Goal: Communication & Community: Answer question/provide support

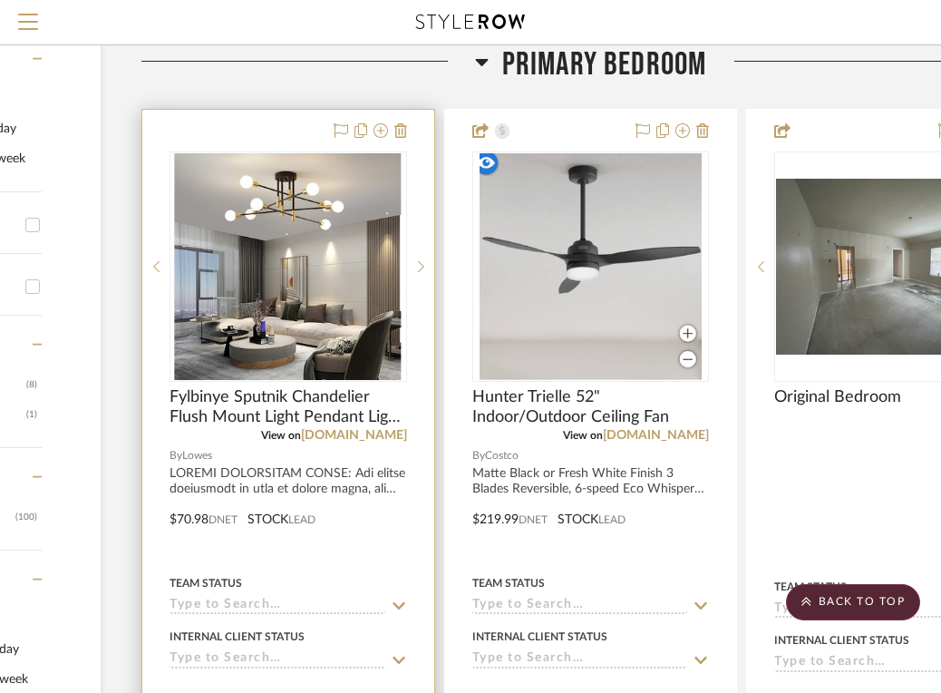
scroll to position [406, 240]
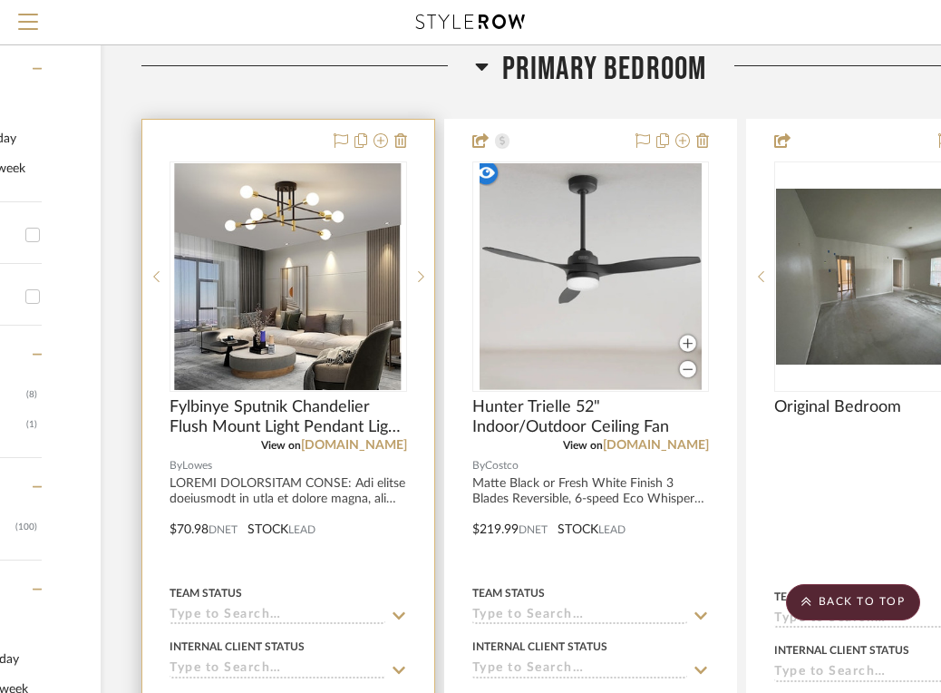
click at [316, 149] on div at bounding box center [288, 518] width 292 height 797
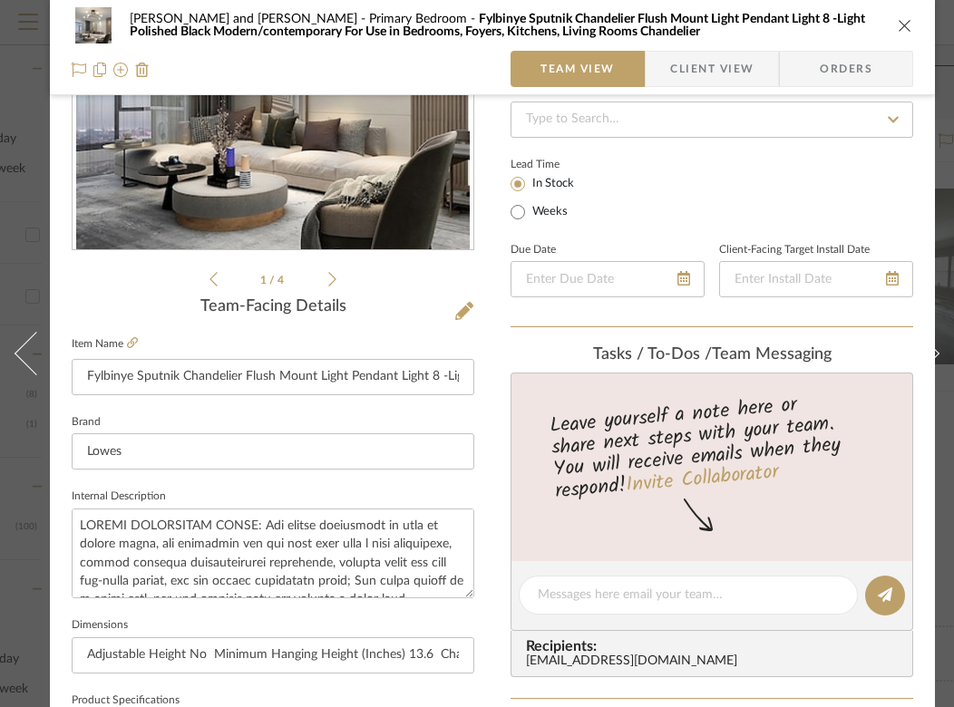
scroll to position [159, 1]
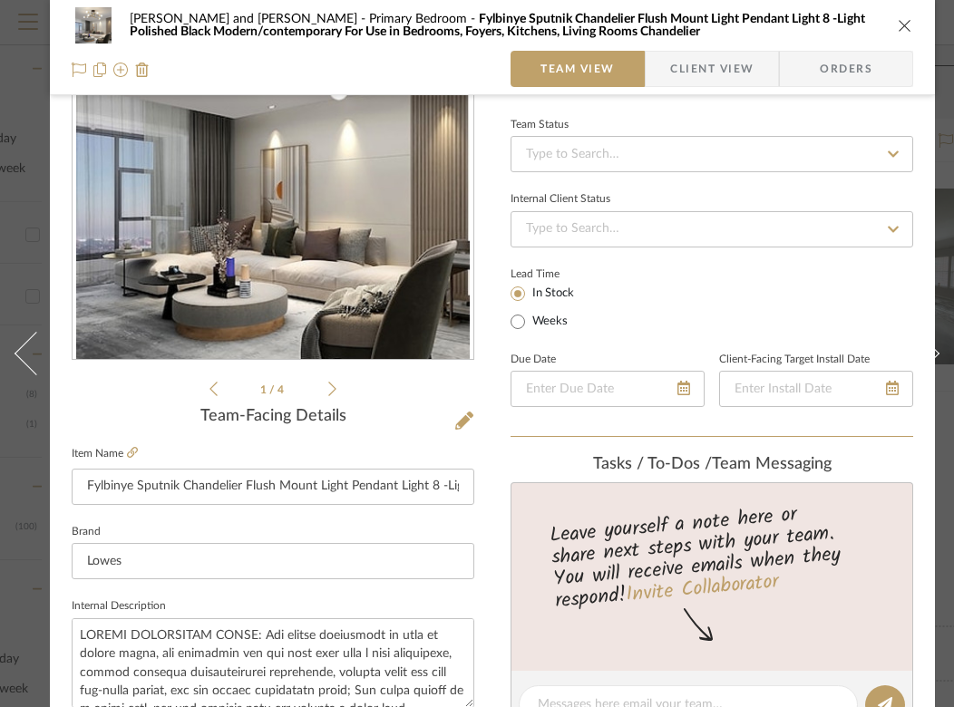
click at [725, 65] on span "Client View" at bounding box center [711, 69] width 83 height 36
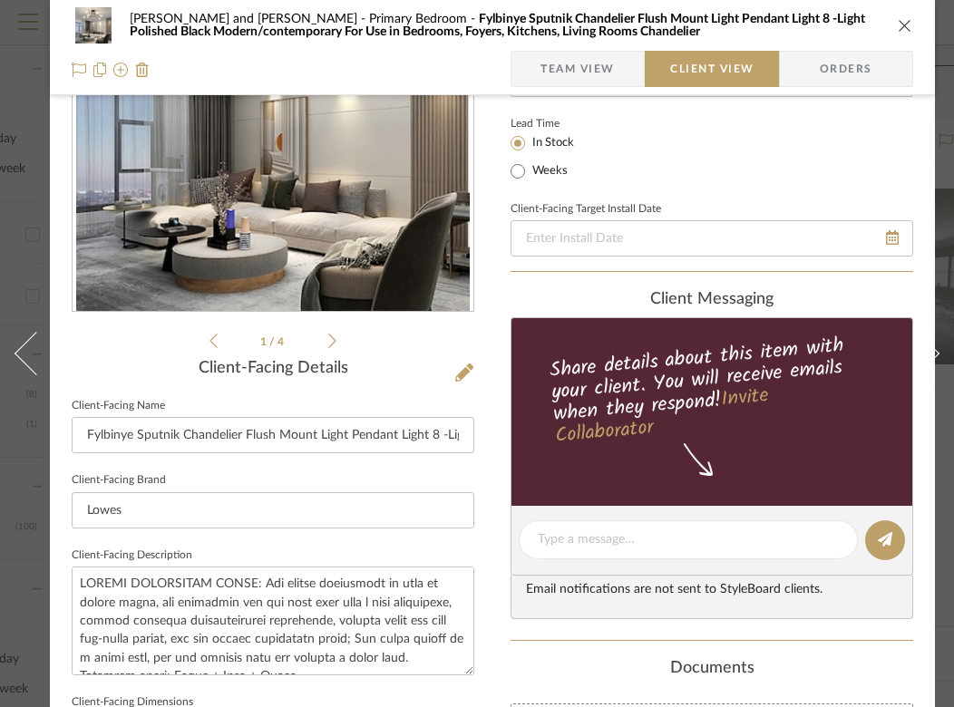
scroll to position [218, 1]
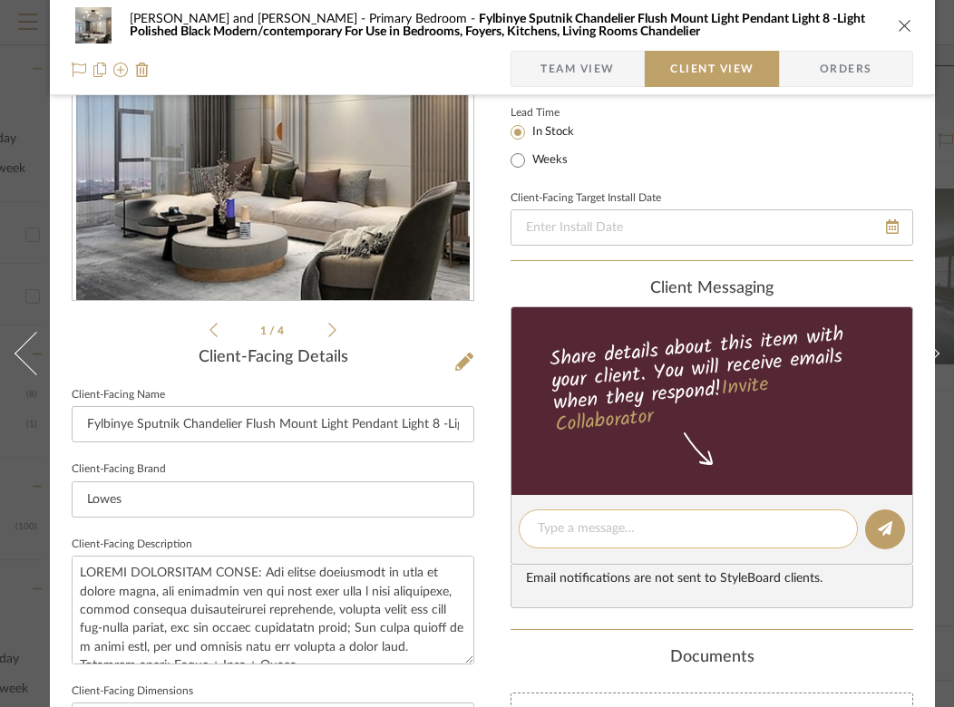
click at [570, 520] on textarea at bounding box center [688, 529] width 301 height 19
type textarea "C"
click at [537, 525] on div "For Closet? unsure of the style in closet but if" at bounding box center [688, 529] width 339 height 39
click at [536, 525] on div "For Closet? unsure of the style in closet but if" at bounding box center [688, 529] width 339 height 39
click at [540, 527] on textarea "For Closet? unsure of the style in closet but if" at bounding box center [688, 529] width 301 height 19
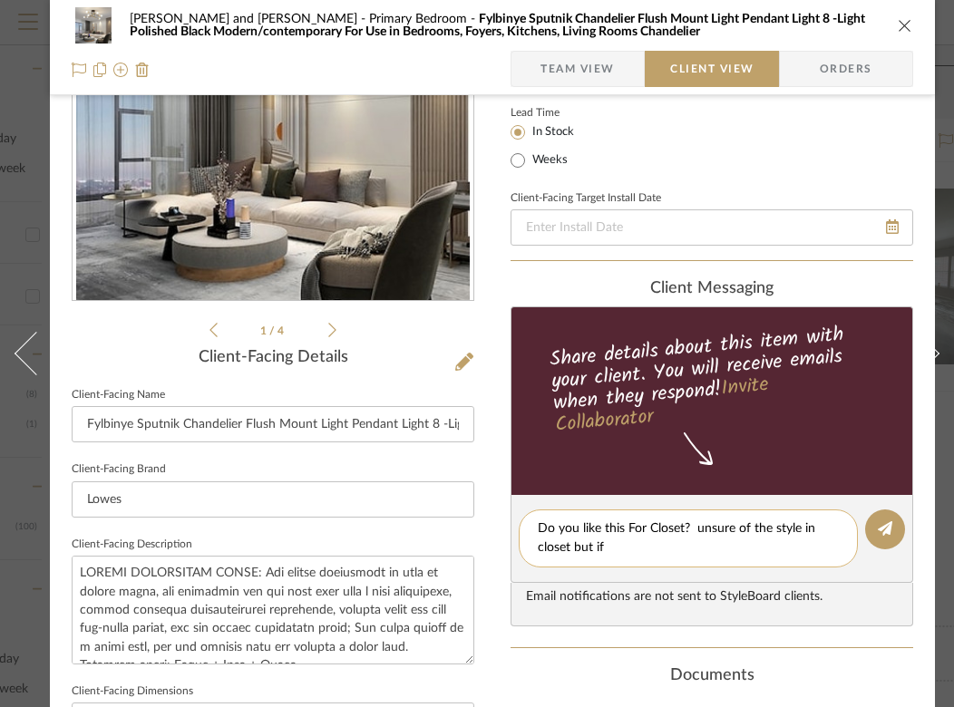
click at [635, 550] on textarea "Do you like this For Closet? unsure of the style in closet but if" at bounding box center [688, 539] width 301 height 38
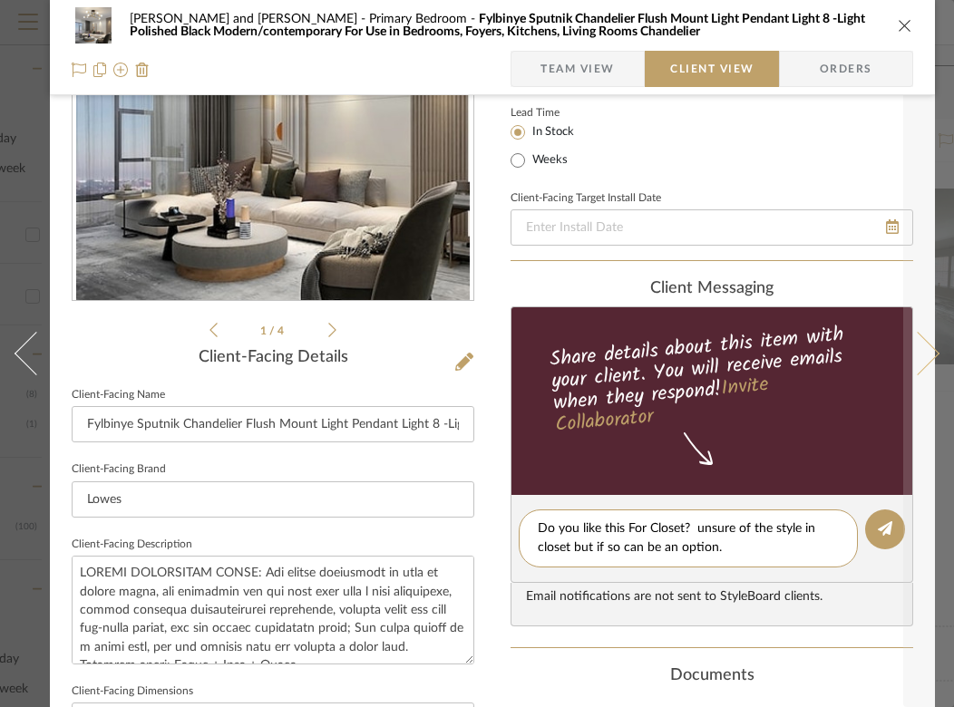
type textarea "Do you like this For Closet? unsure of the style in closet but if so can be an …"
click at [903, 531] on button at bounding box center [928, 353] width 51 height 707
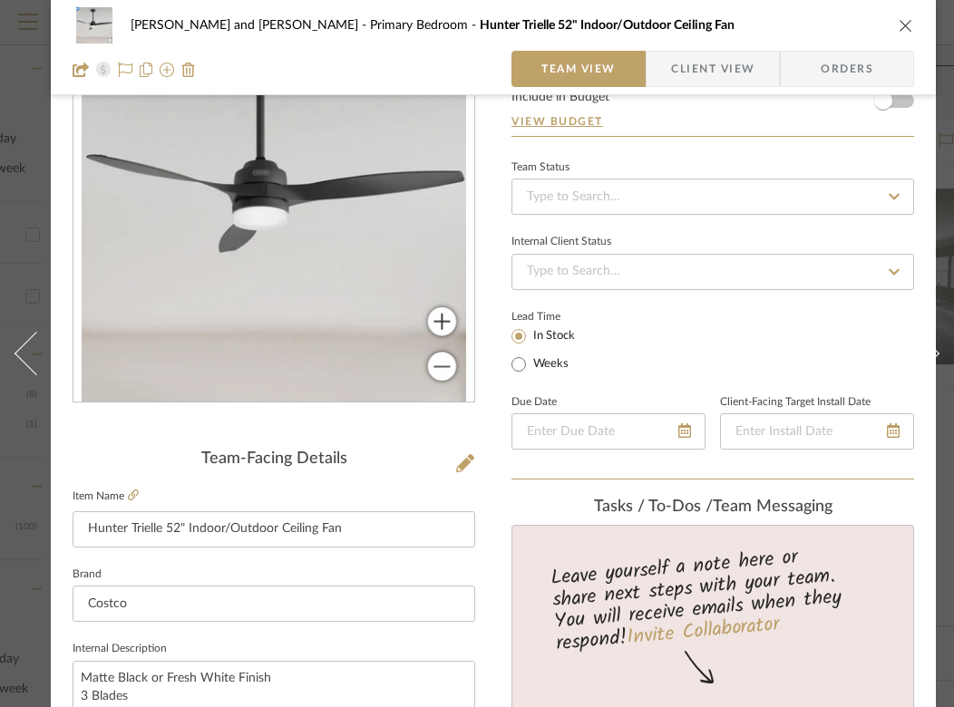
scroll to position [0, 0]
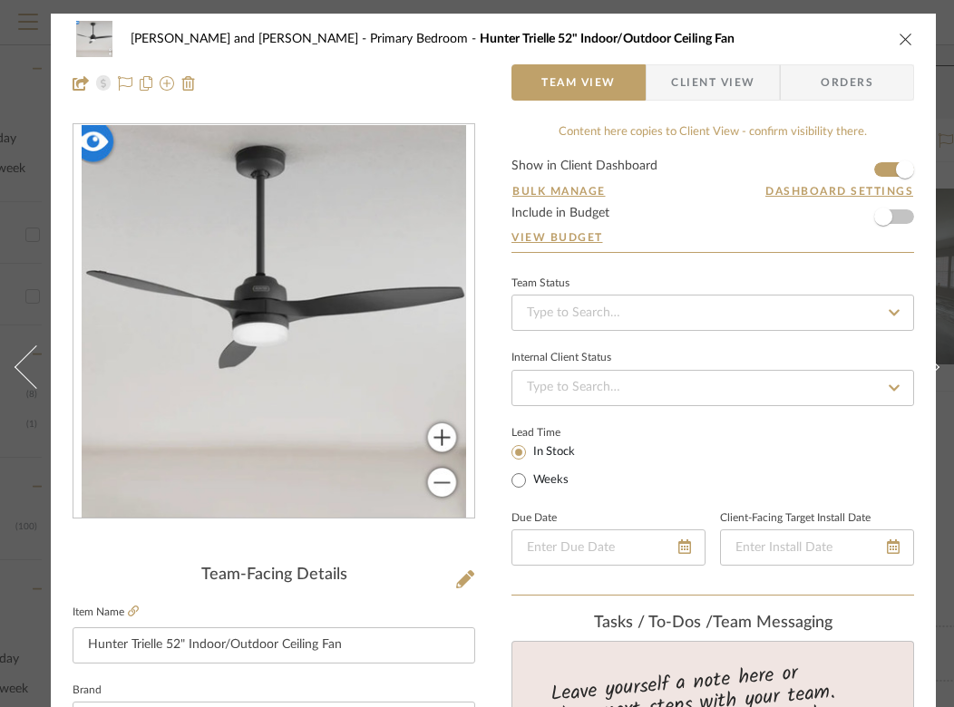
click at [904, 32] on icon "close" at bounding box center [906, 39] width 15 height 15
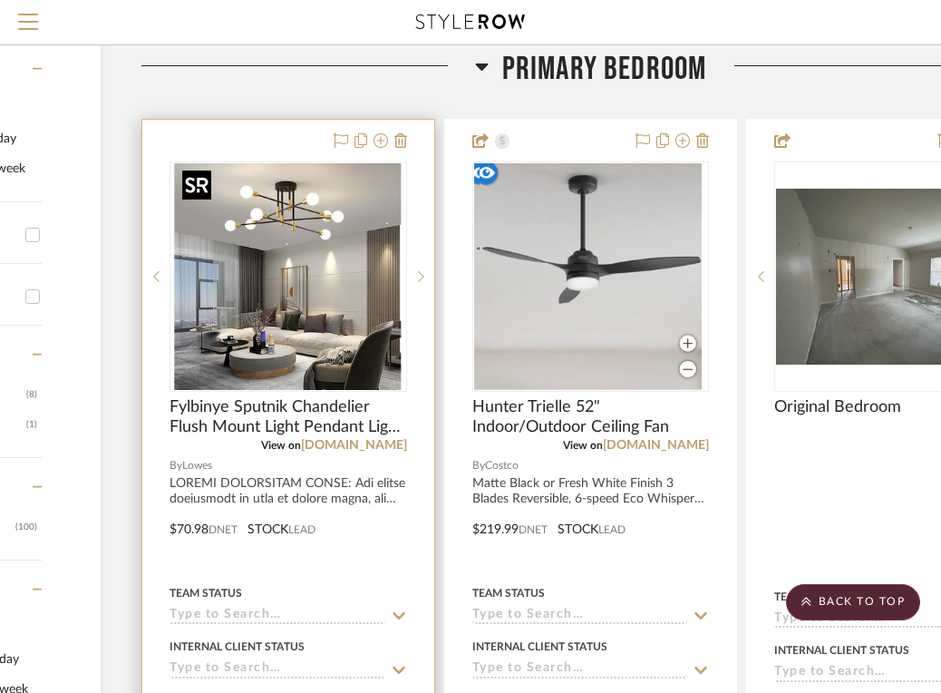
click at [326, 239] on img "0" at bounding box center [288, 276] width 227 height 227
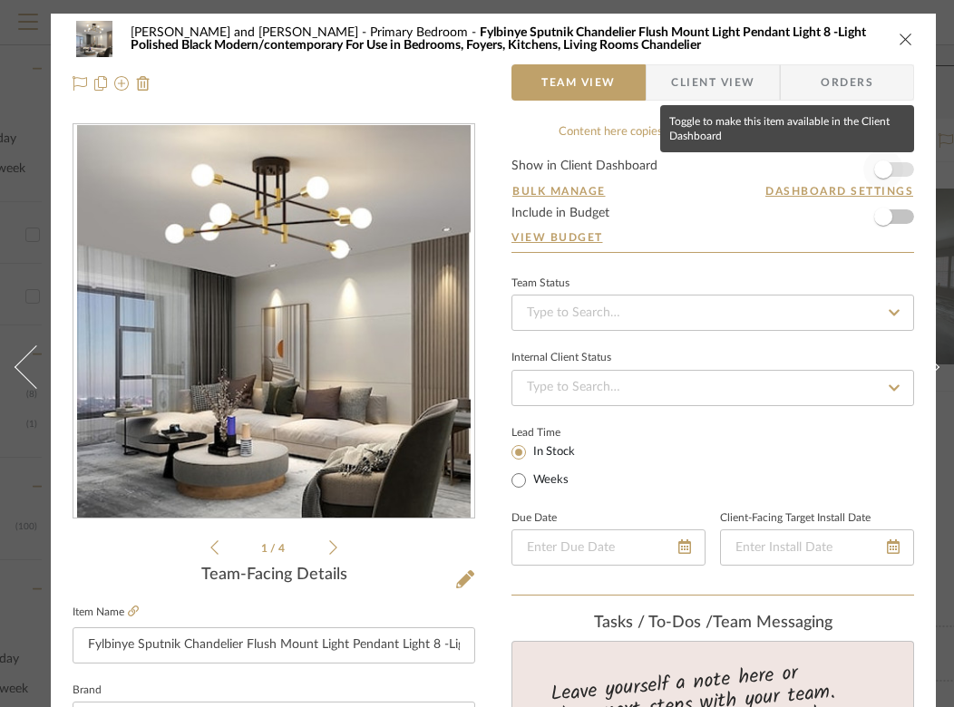
click at [885, 172] on span "button" at bounding box center [883, 170] width 18 height 18
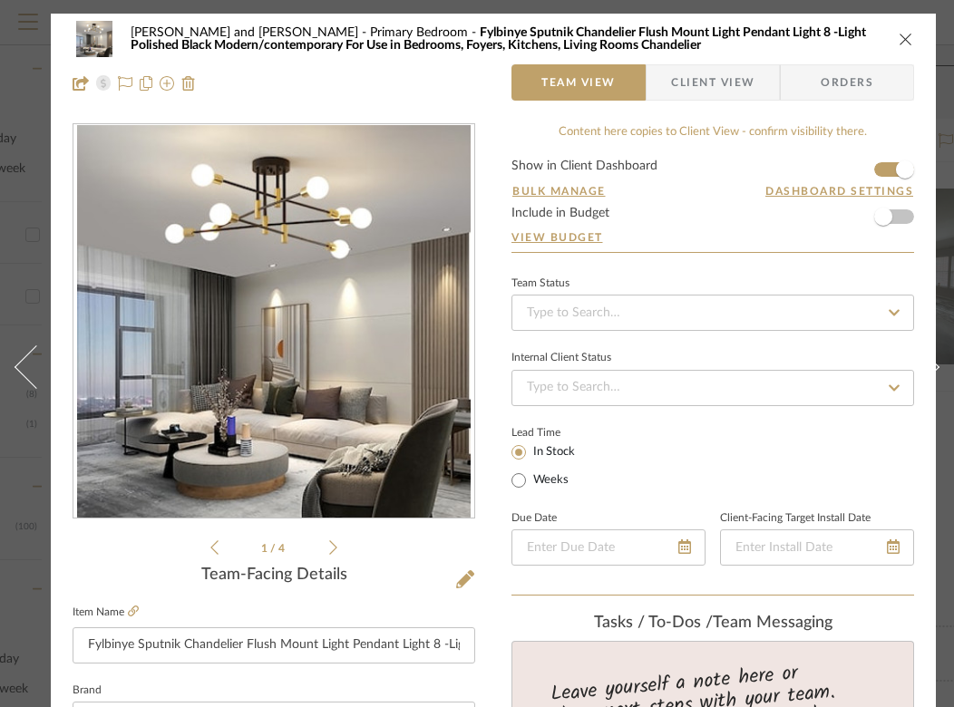
click at [906, 37] on icon "close" at bounding box center [906, 39] width 15 height 15
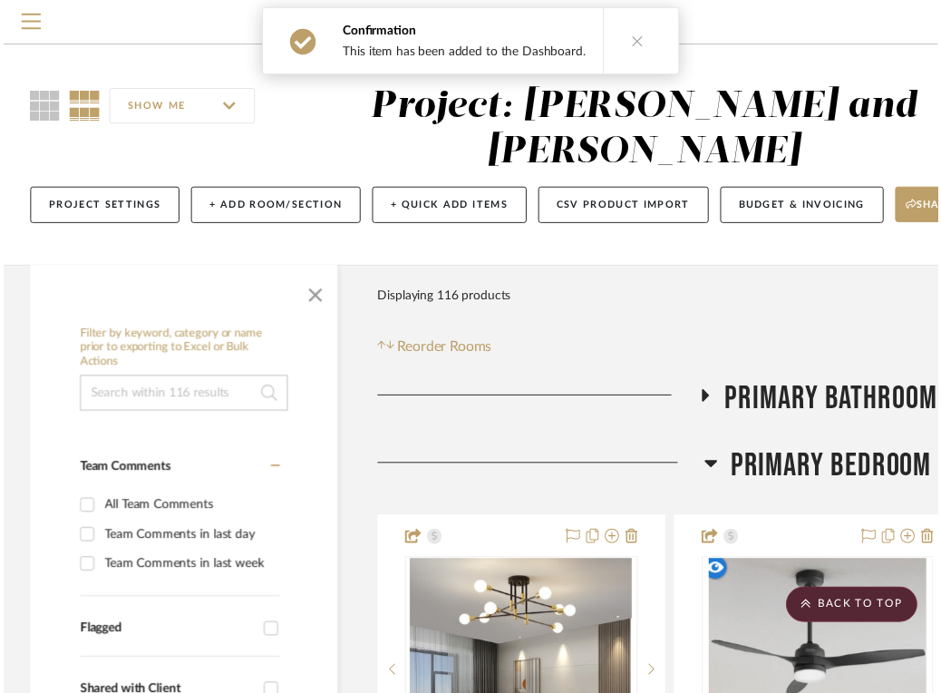
scroll to position [406, 240]
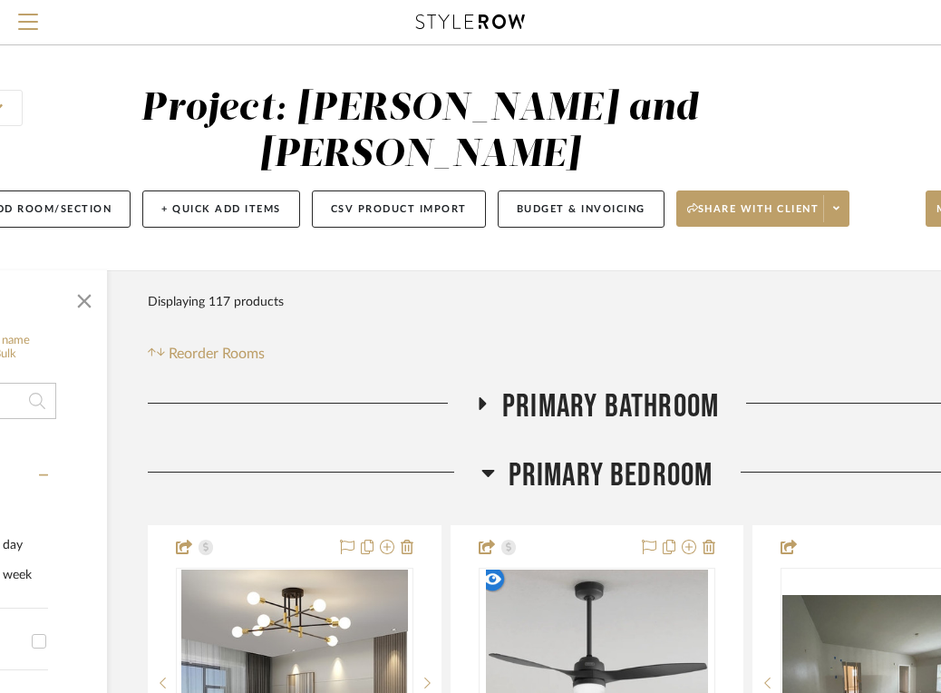
scroll to position [0, 239]
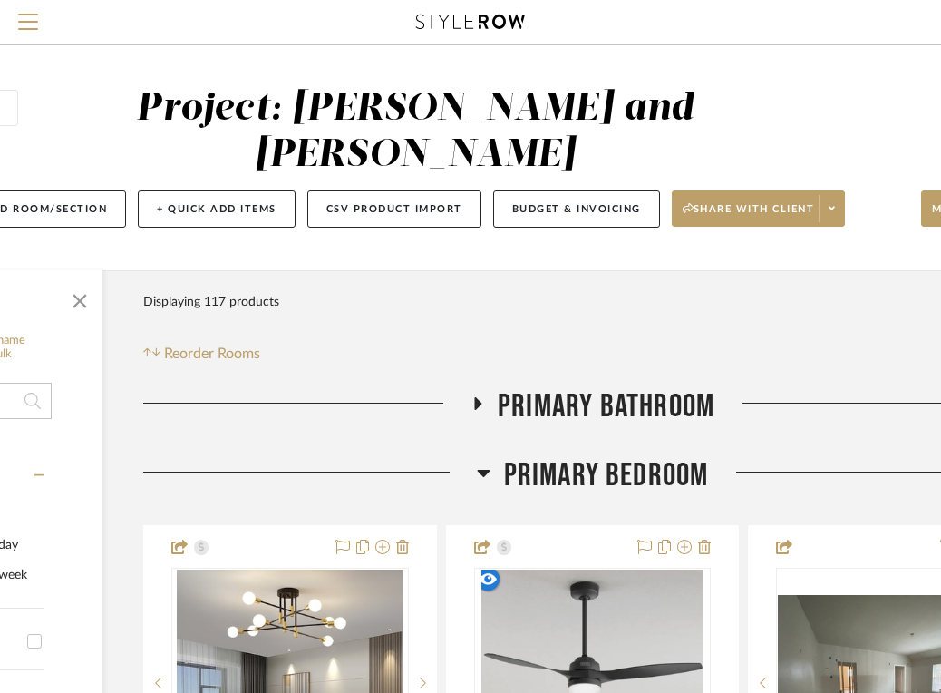
click at [482, 472] on icon at bounding box center [483, 473] width 13 height 7
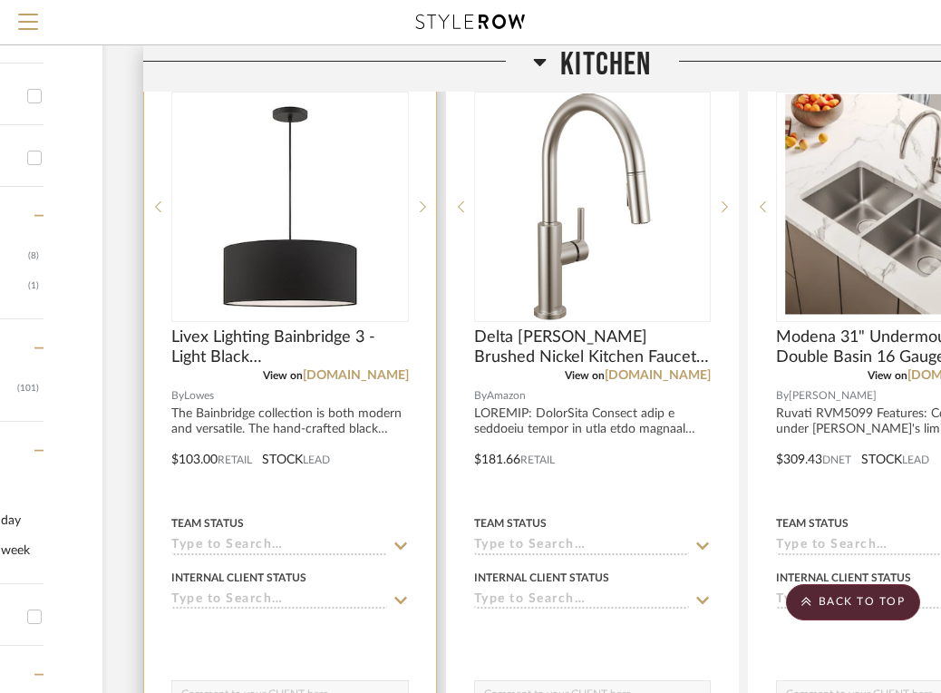
scroll to position [731, 239]
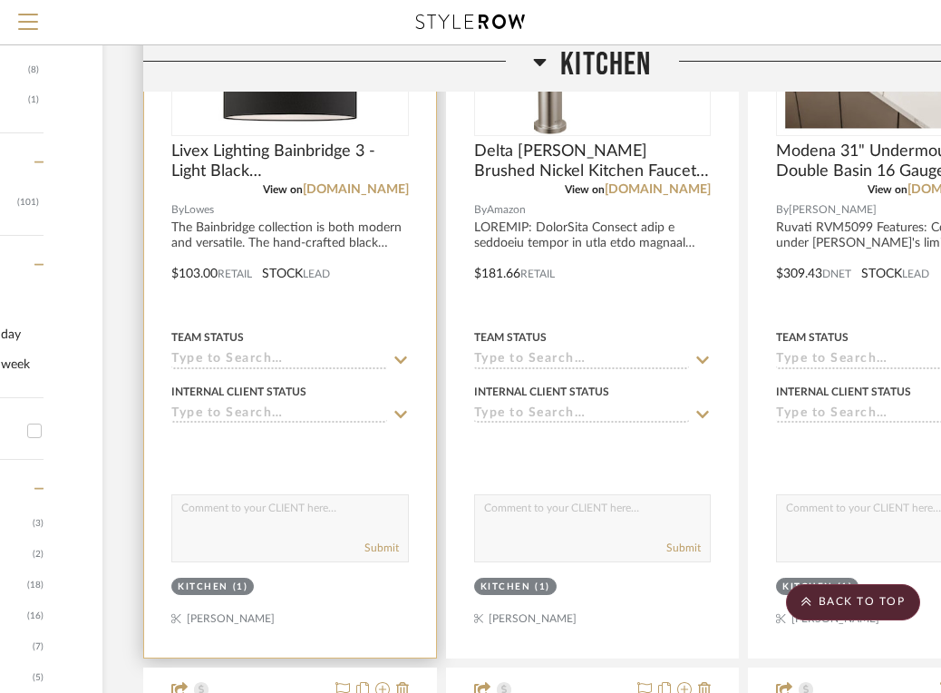
click at [360, 273] on div at bounding box center [290, 261] width 292 height 794
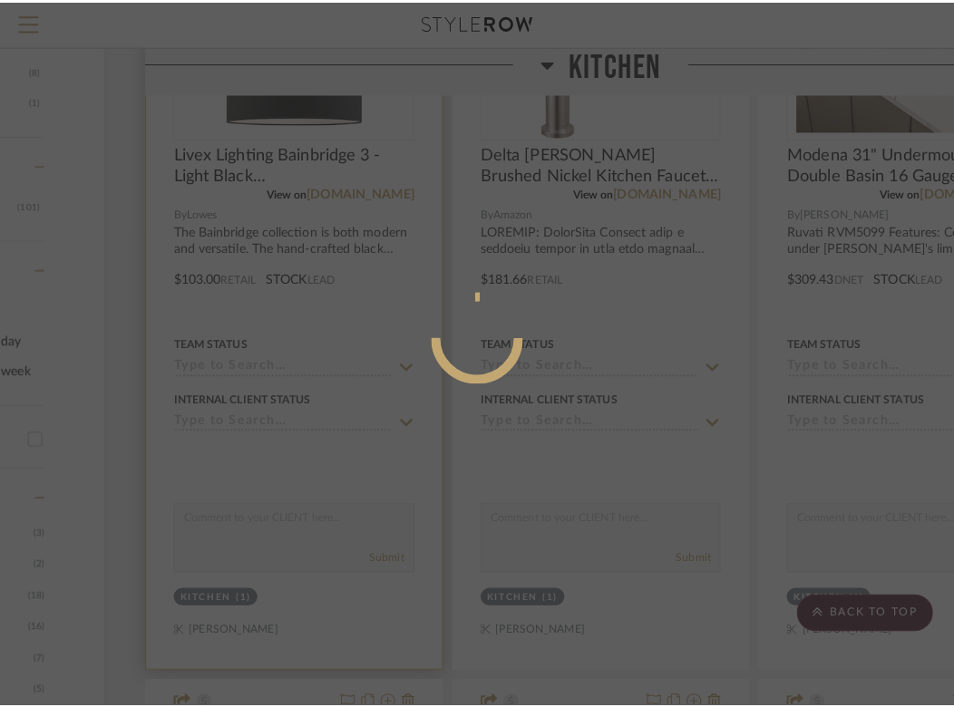
scroll to position [0, 0]
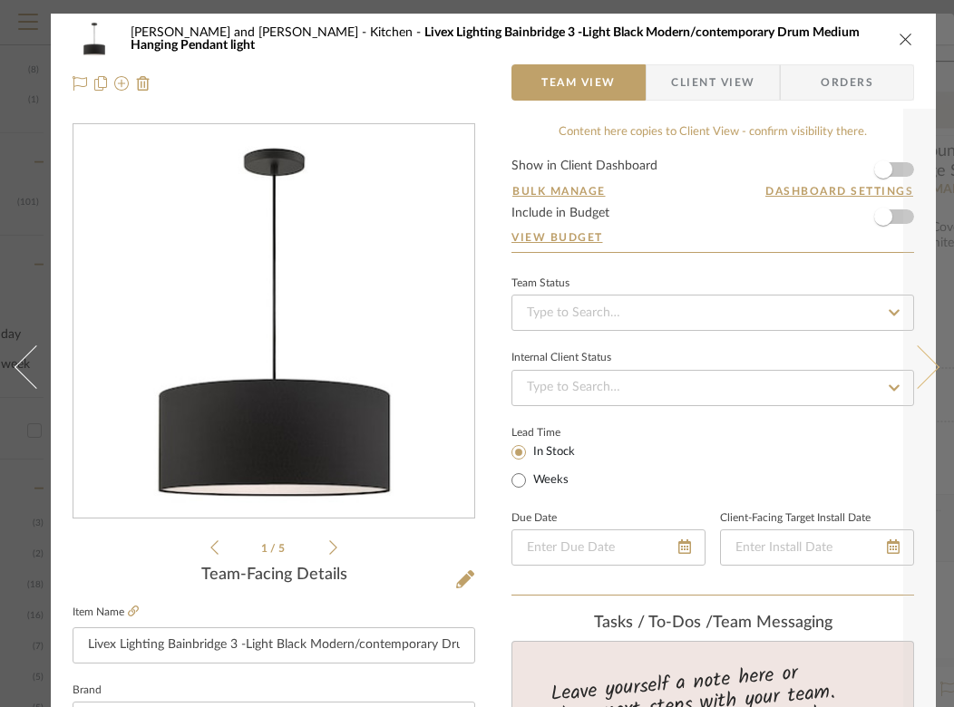
click at [903, 174] on button at bounding box center [928, 367] width 51 height 707
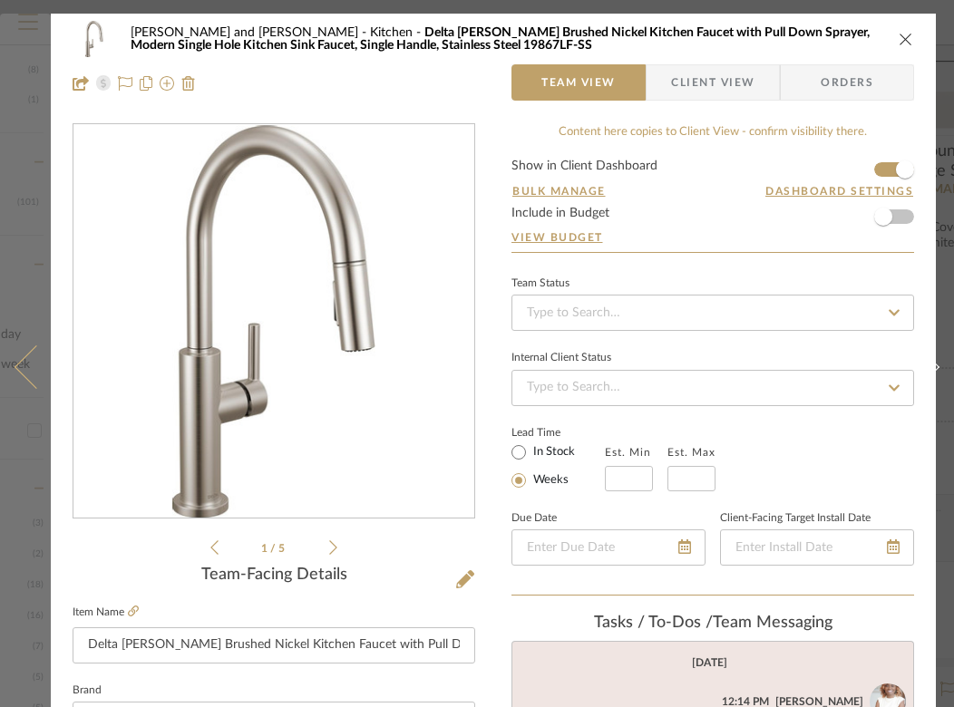
click at [41, 357] on icon at bounding box center [37, 368] width 44 height 44
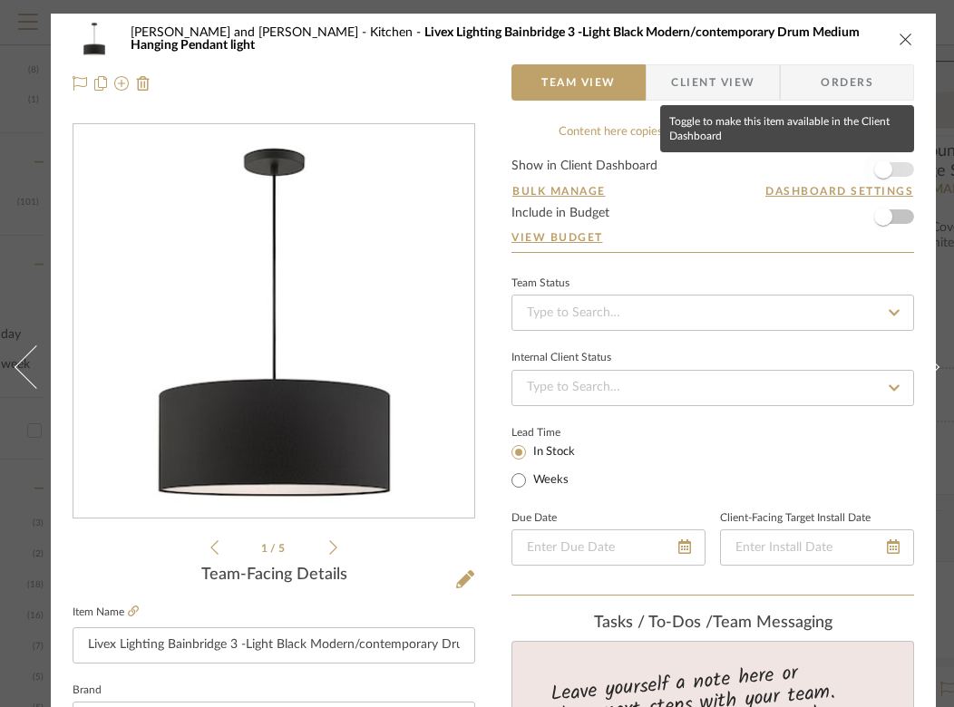
click at [882, 180] on span "button" at bounding box center [883, 170] width 40 height 40
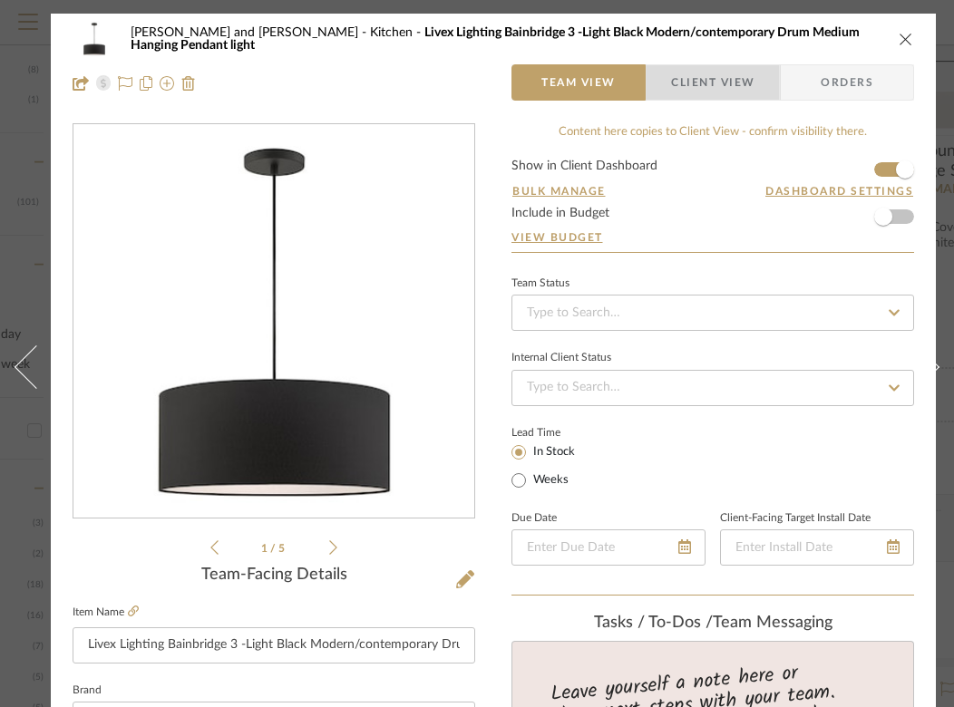
click at [715, 84] on span "Client View" at bounding box center [712, 82] width 83 height 36
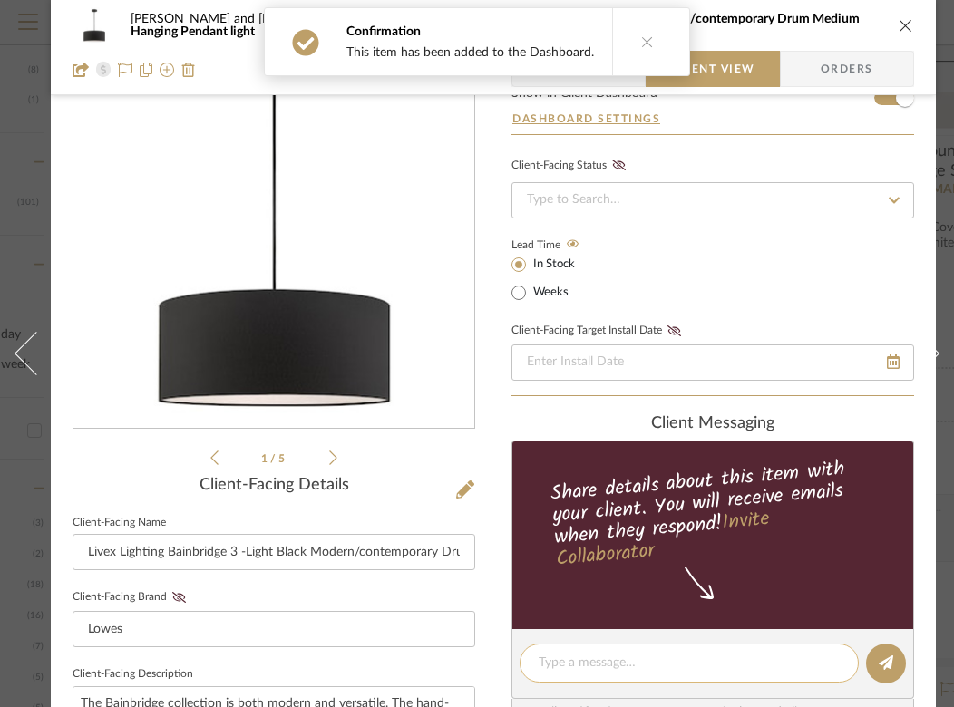
scroll to position [229, 0]
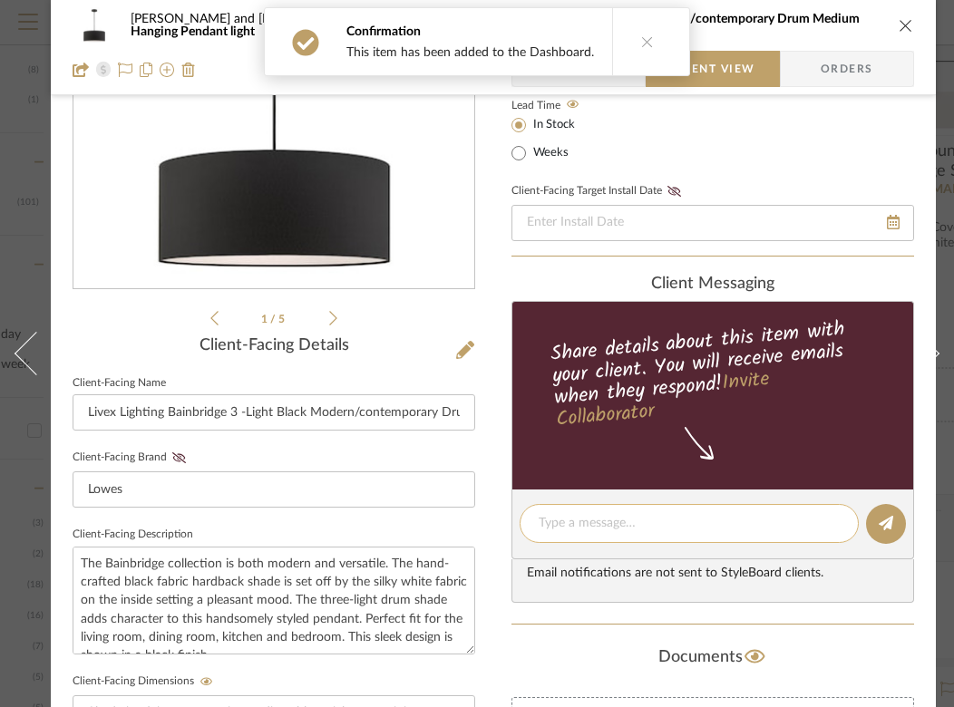
click at [634, 523] on textarea at bounding box center [689, 523] width 301 height 19
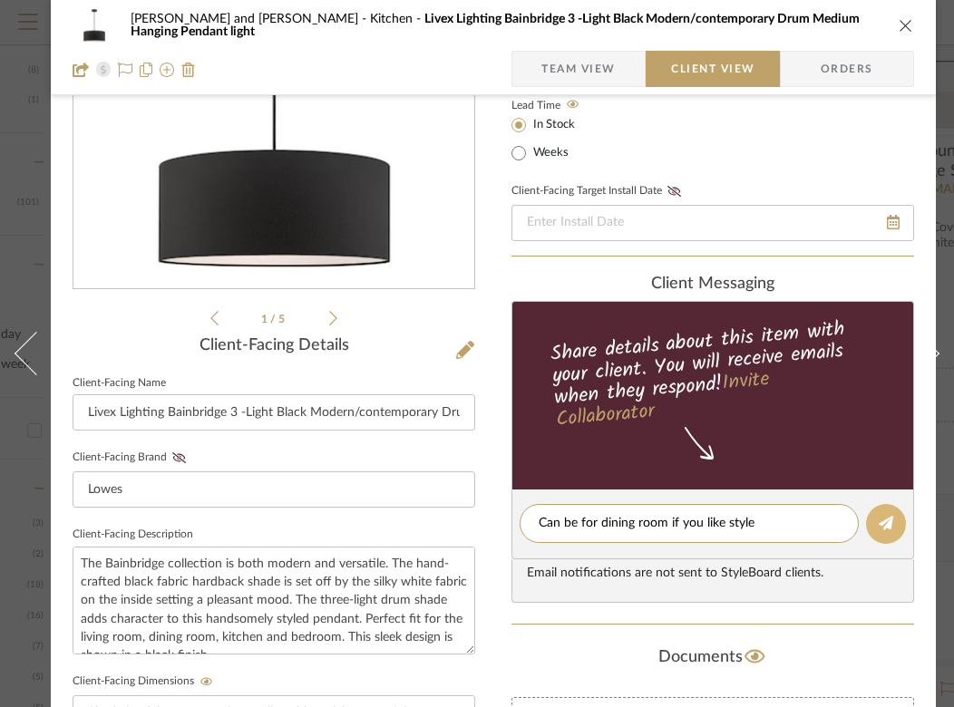
type textarea "Can be for dining room if you like style"
click at [881, 529] on icon at bounding box center [886, 523] width 15 height 15
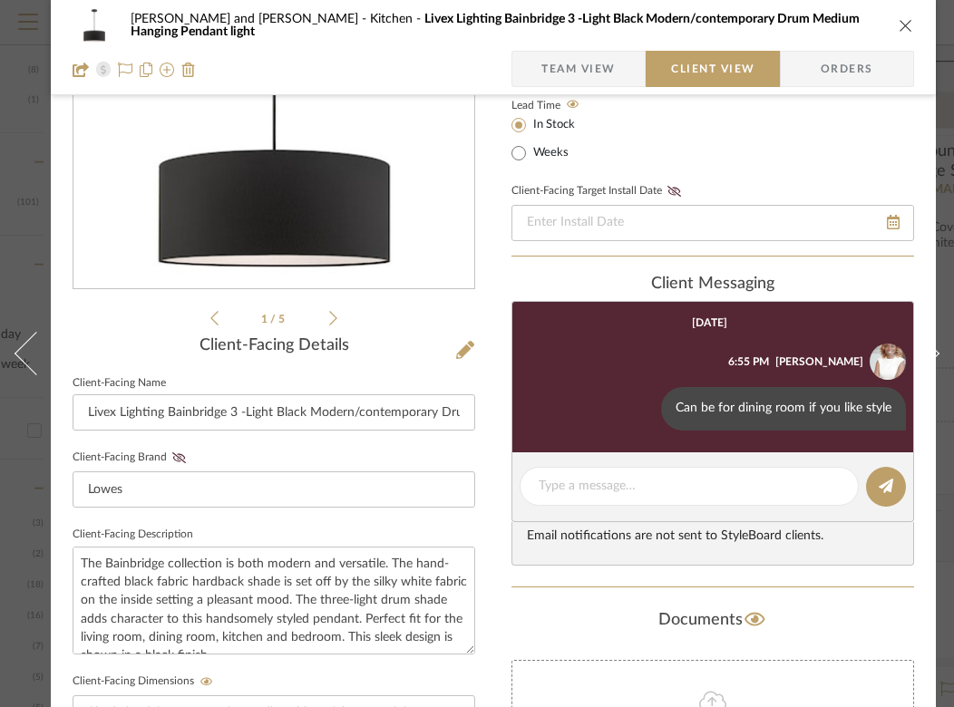
click at [901, 24] on icon "close" at bounding box center [906, 25] width 15 height 15
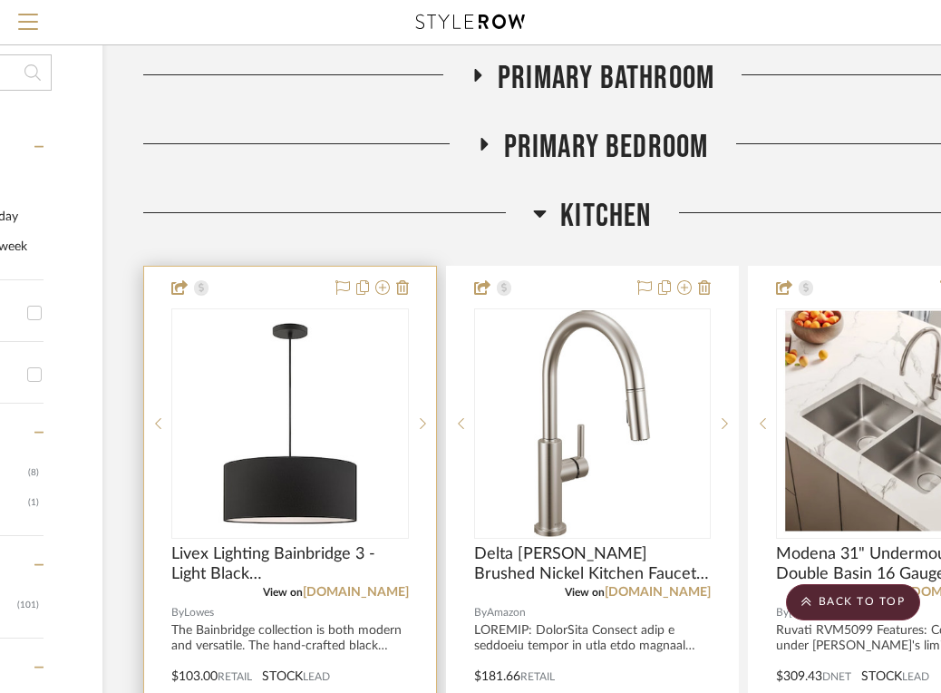
scroll to position [0, 239]
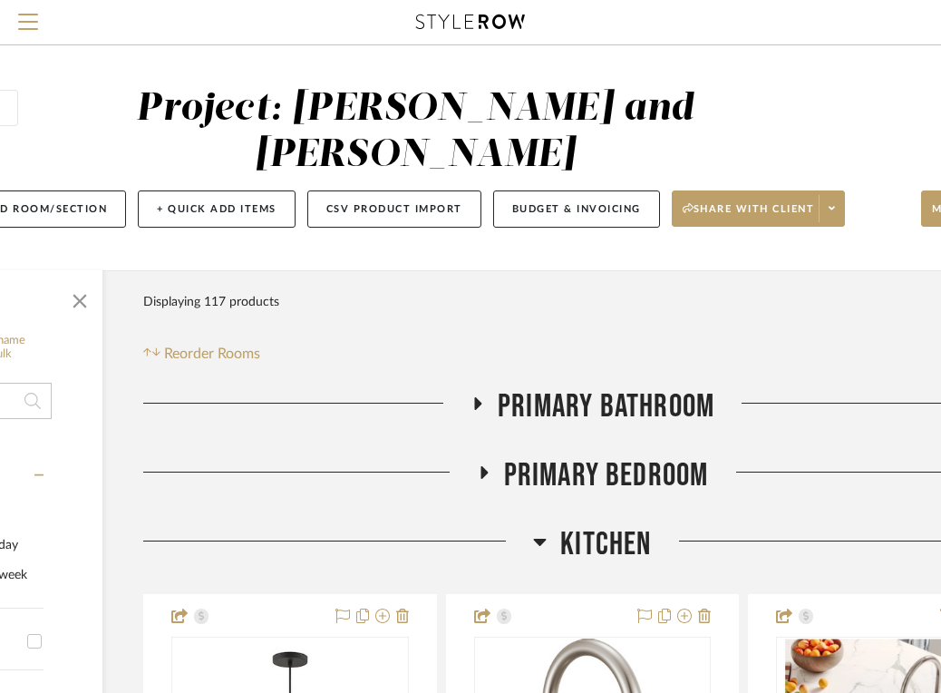
click at [483, 408] on icon at bounding box center [477, 403] width 22 height 14
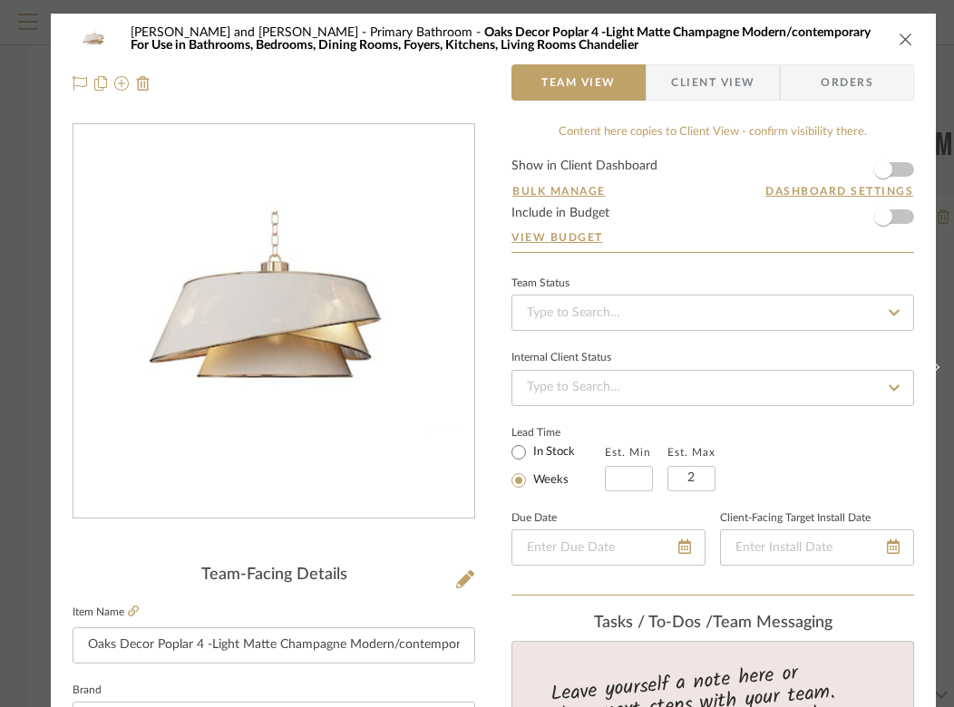
click at [716, 81] on span "Client View" at bounding box center [712, 82] width 83 height 36
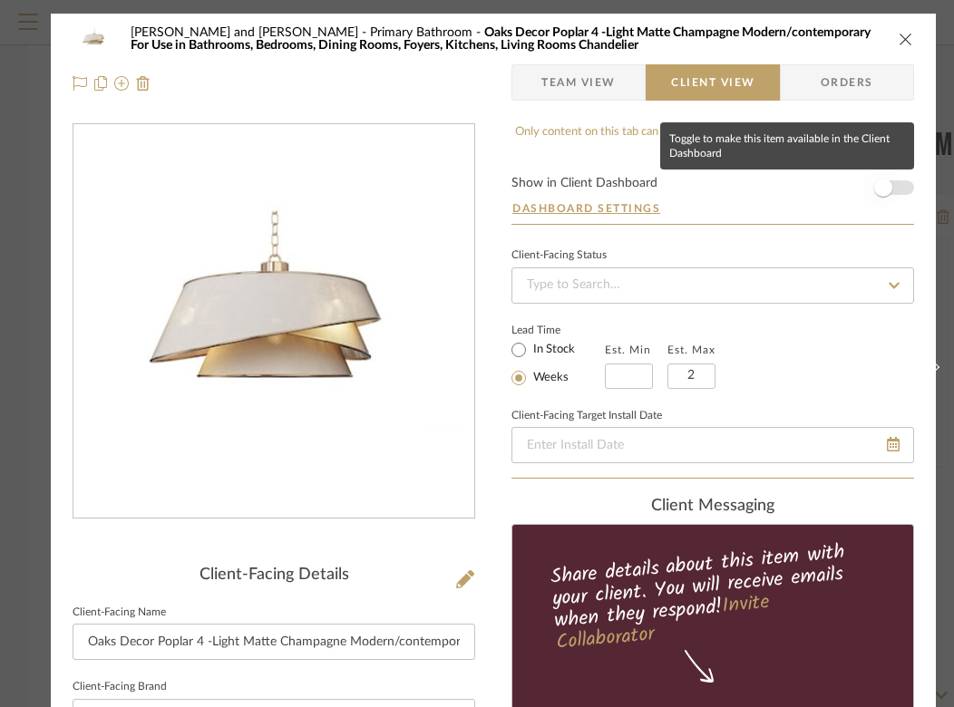
click at [883, 195] on span "button" at bounding box center [883, 188] width 18 height 18
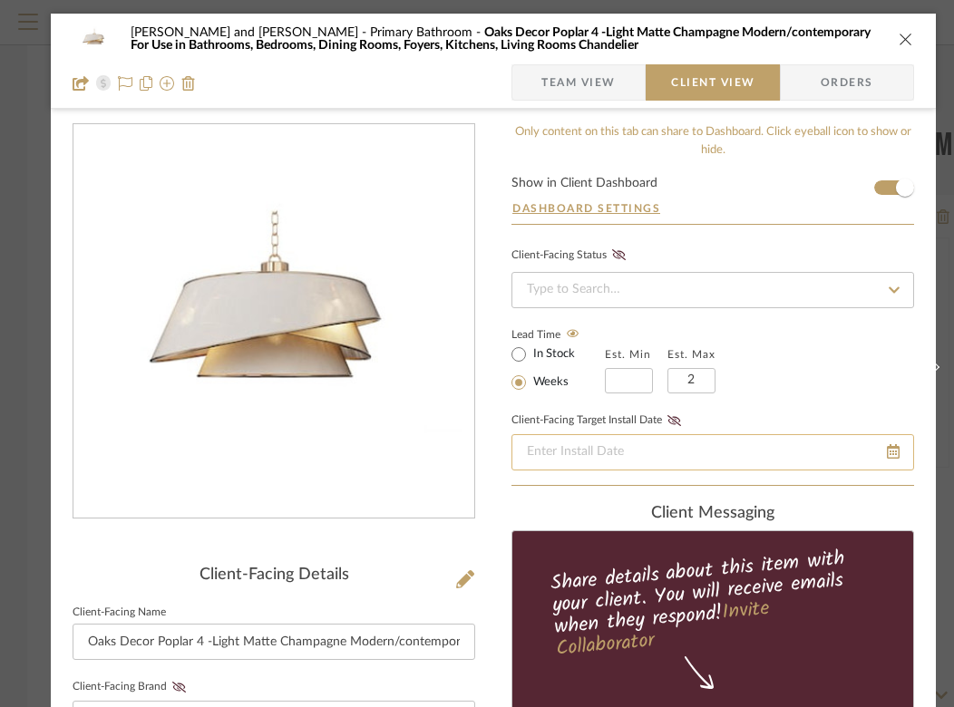
scroll to position [214, 0]
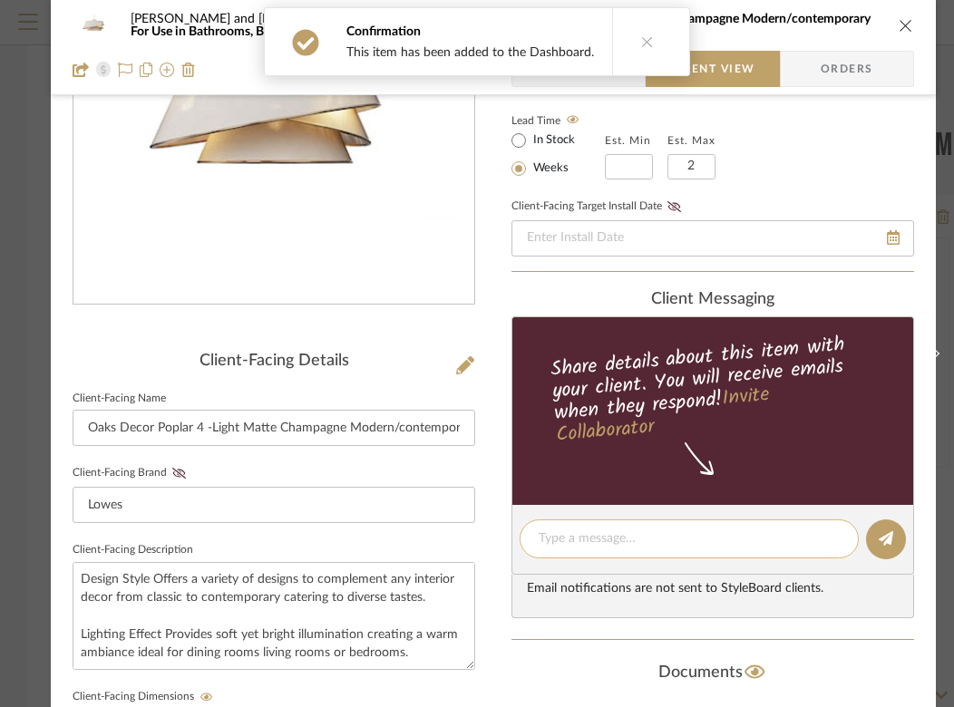
click at [575, 537] on textarea at bounding box center [689, 539] width 301 height 19
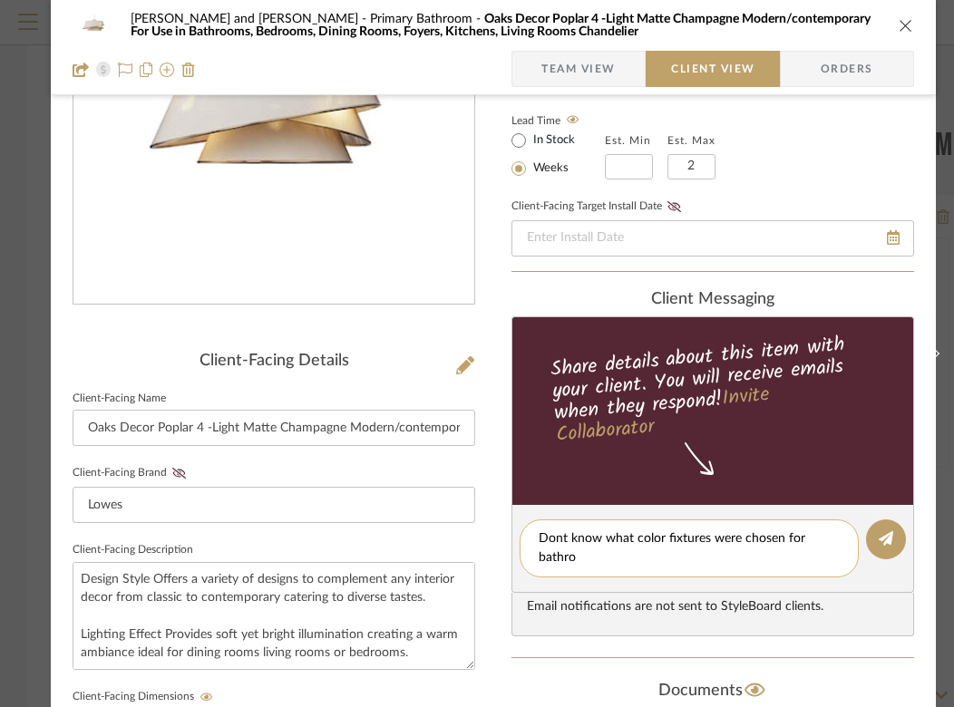
scroll to position [0, 0]
type textarea "Dont know what color fixtures were chosen for bathroom but if"
drag, startPoint x: 640, startPoint y: 559, endPoint x: 540, endPoint y: 535, distance: 103.4
click at [540, 535] on textarea "Dont know what color fixtures were chosen for bathroom but if" at bounding box center [689, 549] width 301 height 38
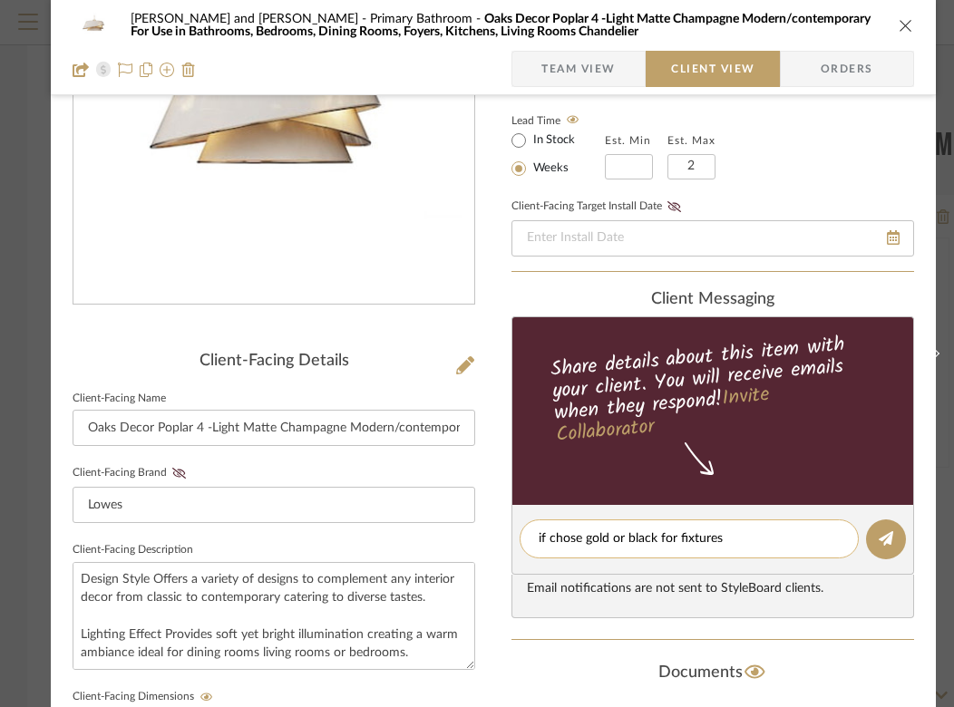
click at [678, 534] on textarea "if chose gold or black for fixtures" at bounding box center [689, 539] width 301 height 19
click at [811, 537] on textarea "if chose gold or black for bathroom fixtures" at bounding box center [689, 539] width 301 height 19
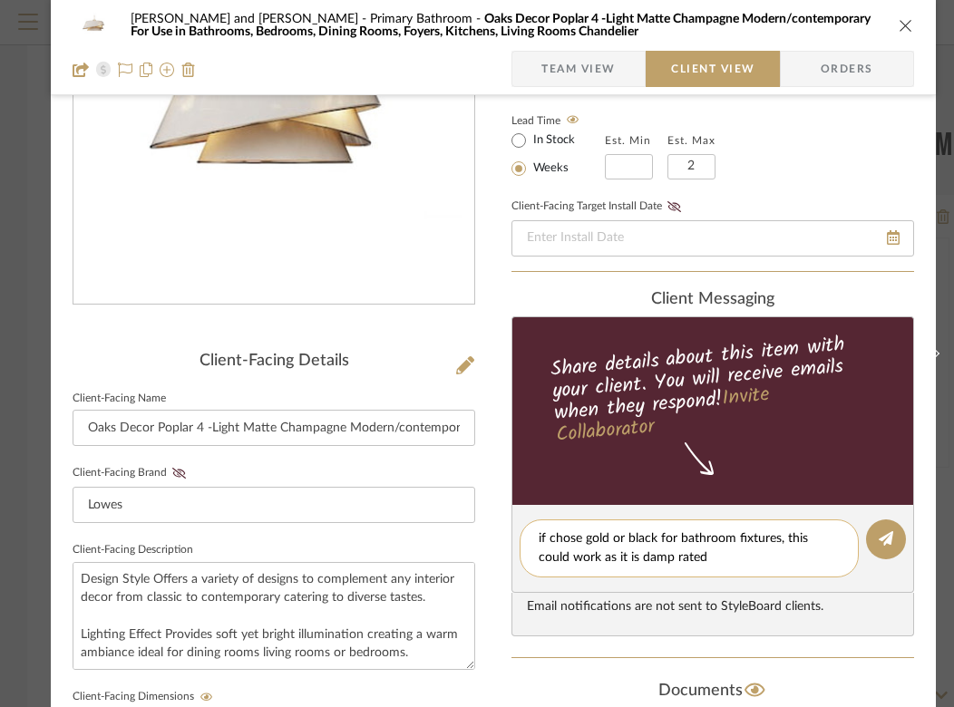
drag, startPoint x: 640, startPoint y: 555, endPoint x: 614, endPoint y: 555, distance: 26.3
click at [614, 556] on textarea "if chose gold or black for bathroom fixtures, this could work as it is damp rat…" at bounding box center [689, 549] width 301 height 38
click at [703, 559] on textarea "if chose gold or black for bathroom fixtures, this could work as it is wet rated" at bounding box center [689, 549] width 301 height 38
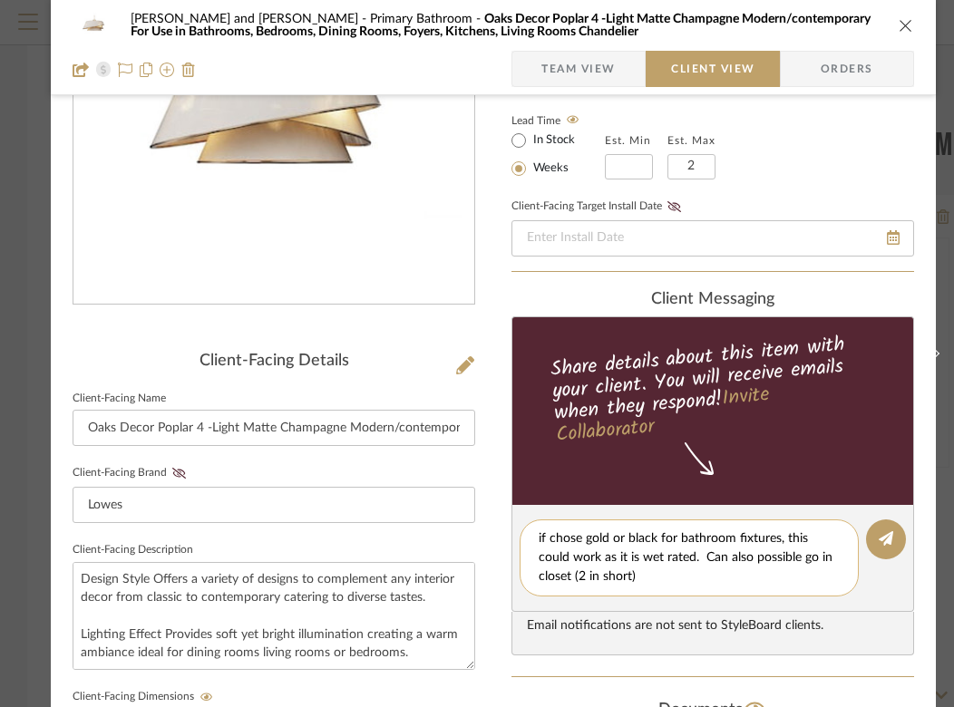
click at [551, 580] on textarea "if chose gold or black for bathroom fixtures, this could work as it is wet rate…" at bounding box center [689, 558] width 301 height 57
type textarea "if chose gold or black for bathroom fixtures, this could work as it is wet rate…"
click at [889, 536] on icon at bounding box center [886, 538] width 15 height 15
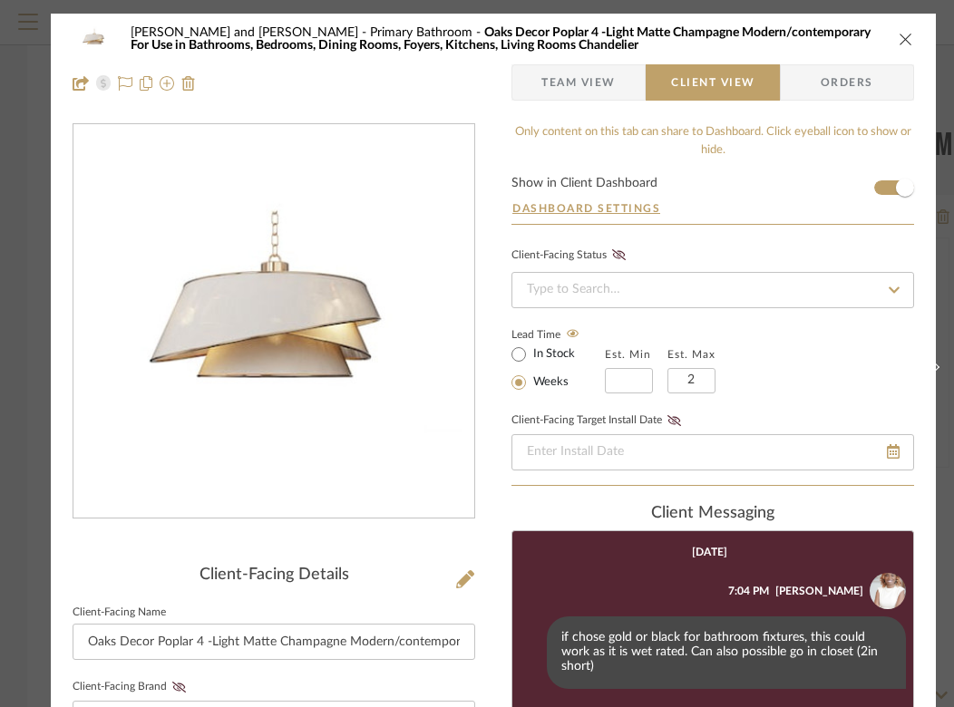
click at [909, 47] on div "Bobby and Tammie Perry Primary Bathroom Oaks Decor Poplar 4 -Light Matte Champa…" at bounding box center [494, 39] width 842 height 36
click at [905, 36] on icon "close" at bounding box center [906, 39] width 15 height 15
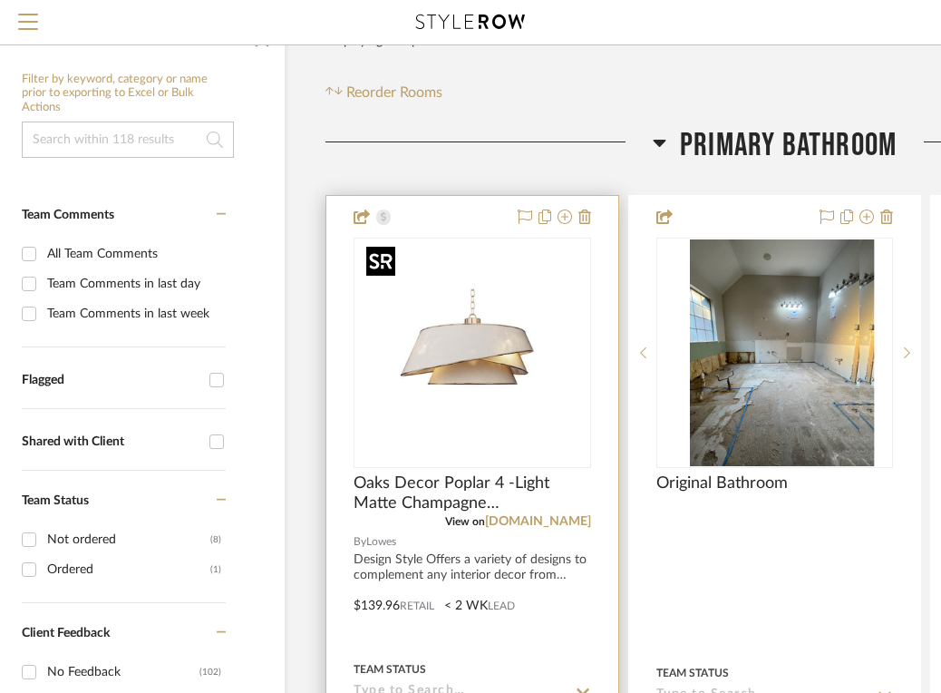
scroll to position [261, 251]
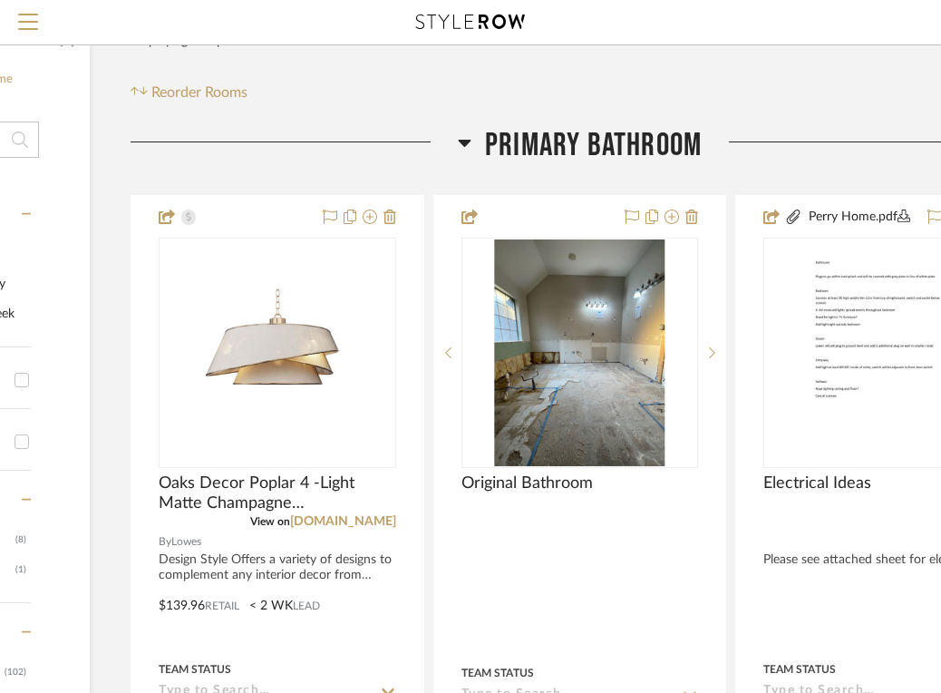
click at [466, 138] on icon at bounding box center [465, 142] width 14 height 22
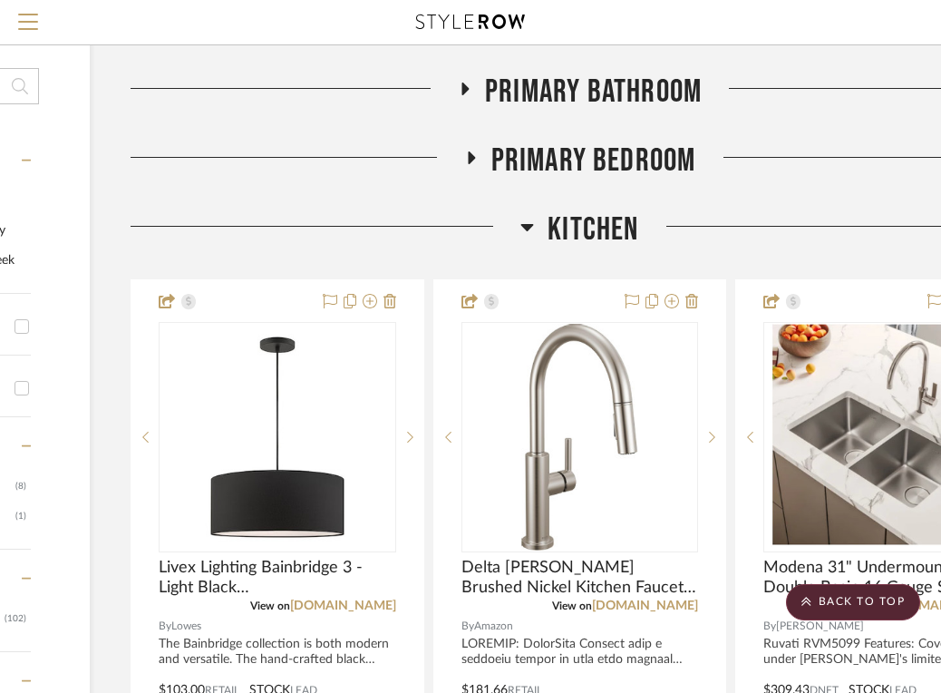
scroll to position [294, 251]
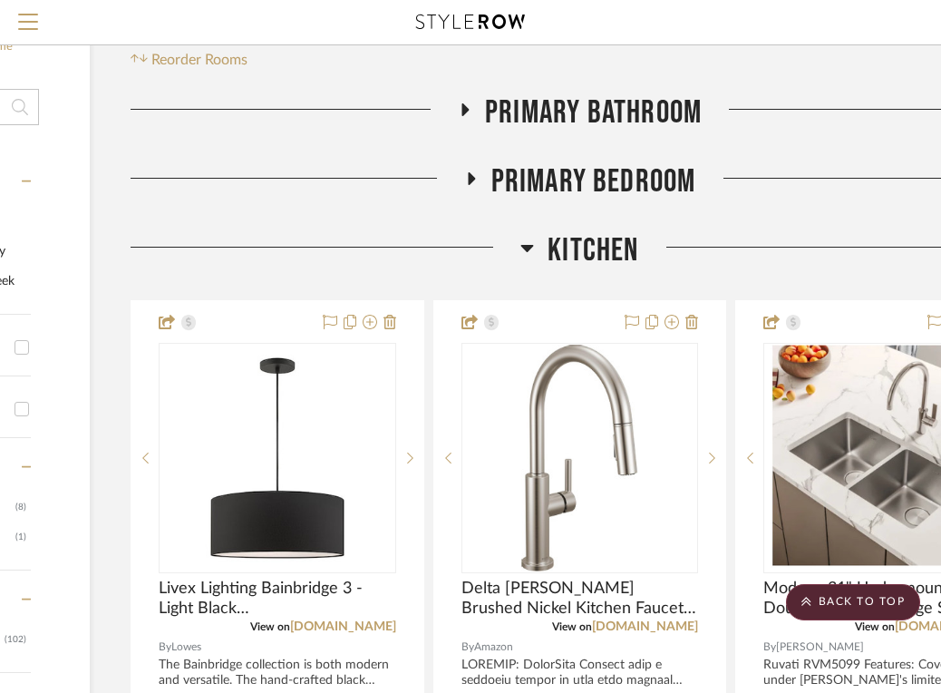
click at [475, 174] on icon at bounding box center [471, 178] width 22 height 14
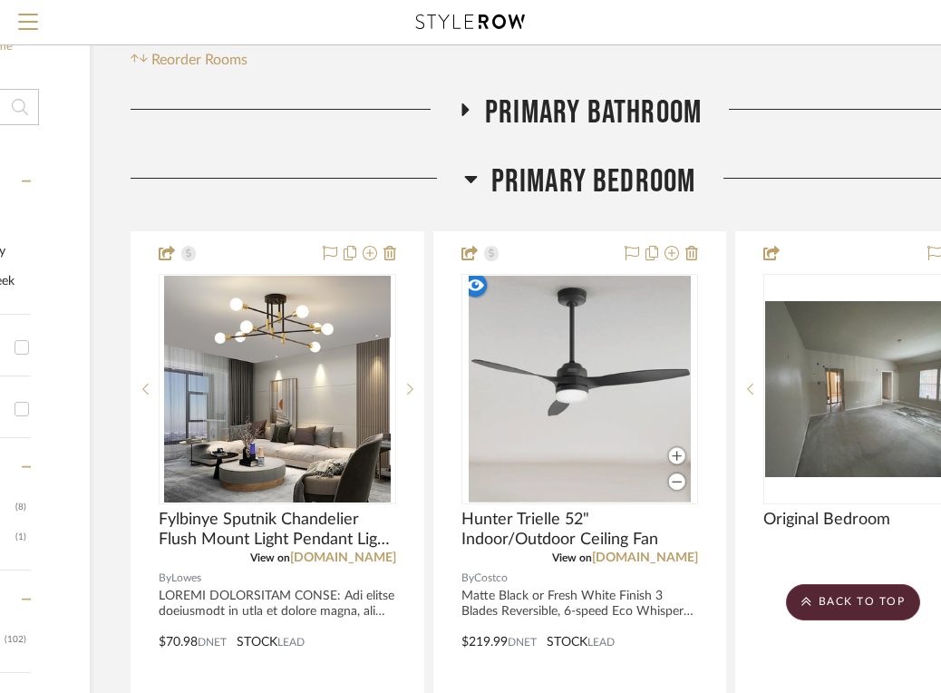
click at [475, 175] on icon at bounding box center [471, 179] width 14 height 22
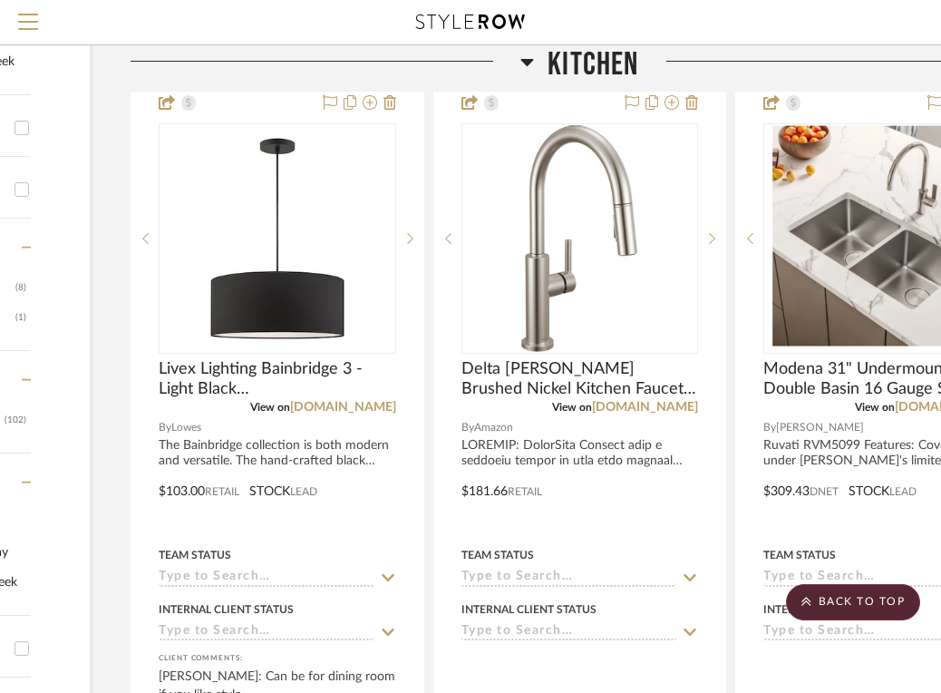
scroll to position [414, 251]
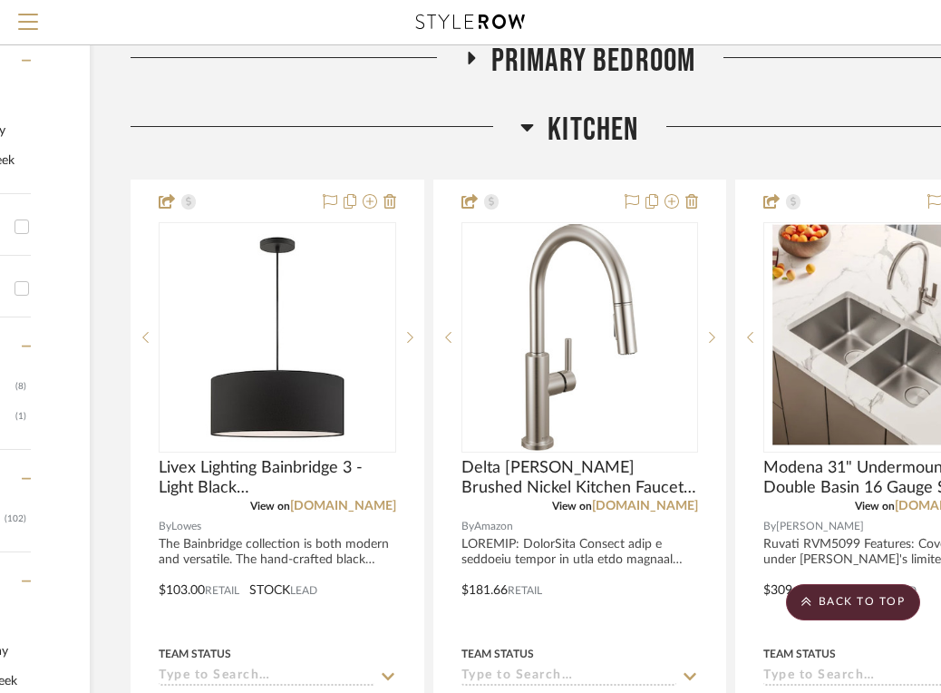
click at [531, 125] on icon at bounding box center [527, 127] width 13 height 7
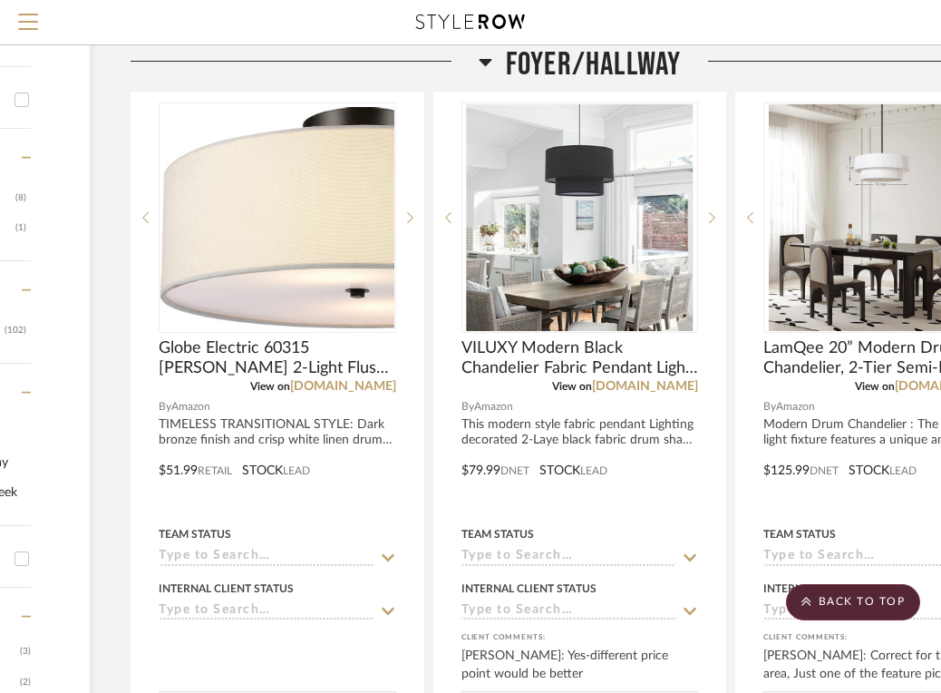
scroll to position [460, 251]
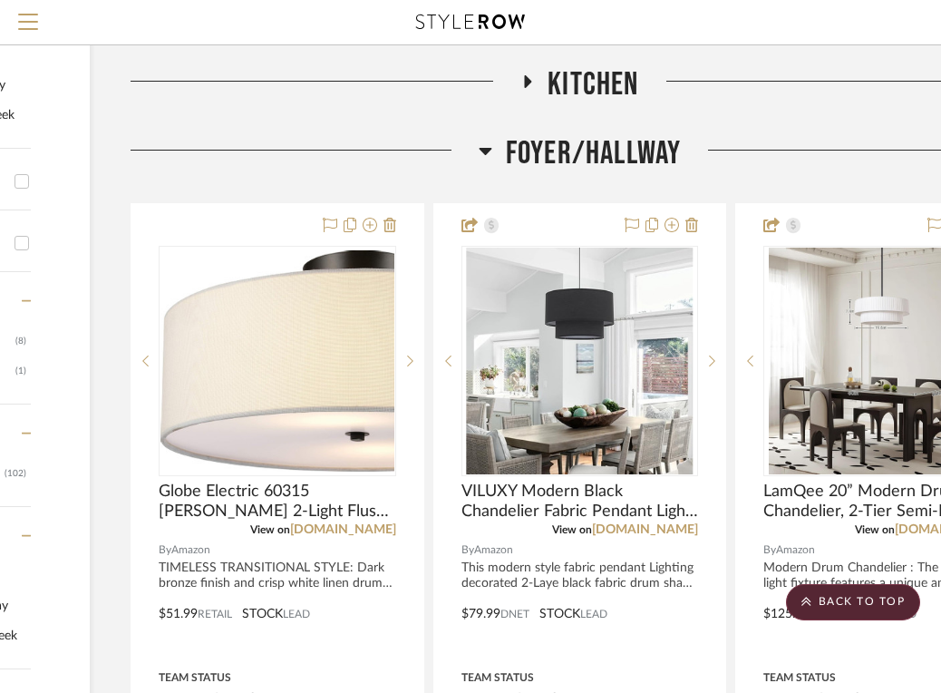
click at [481, 145] on icon at bounding box center [486, 151] width 14 height 22
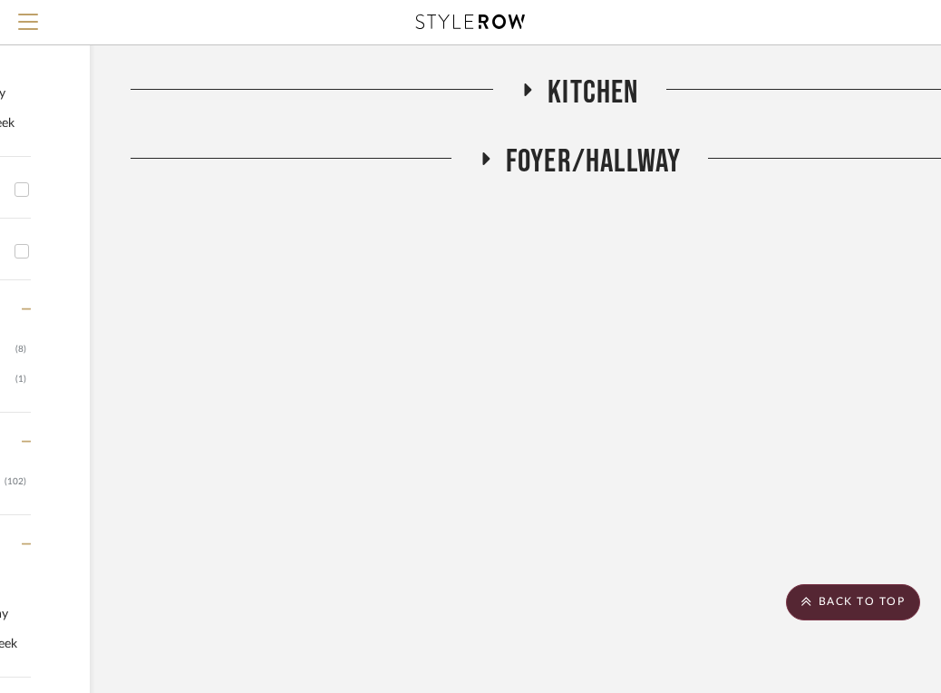
scroll to position [449, 251]
